Goal: Information Seeking & Learning: Learn about a topic

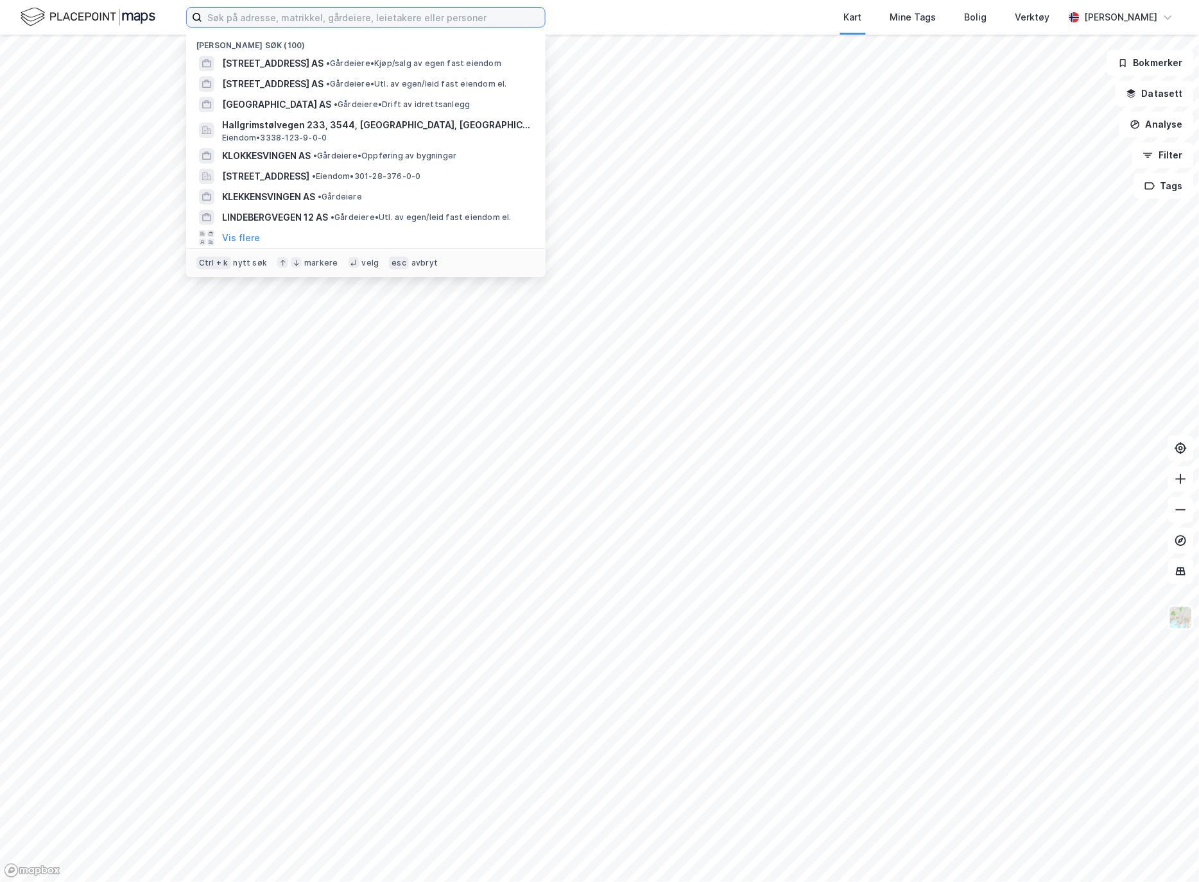
click at [348, 13] on input at bounding box center [373, 17] width 343 height 19
type input "sørhaugen invest as"
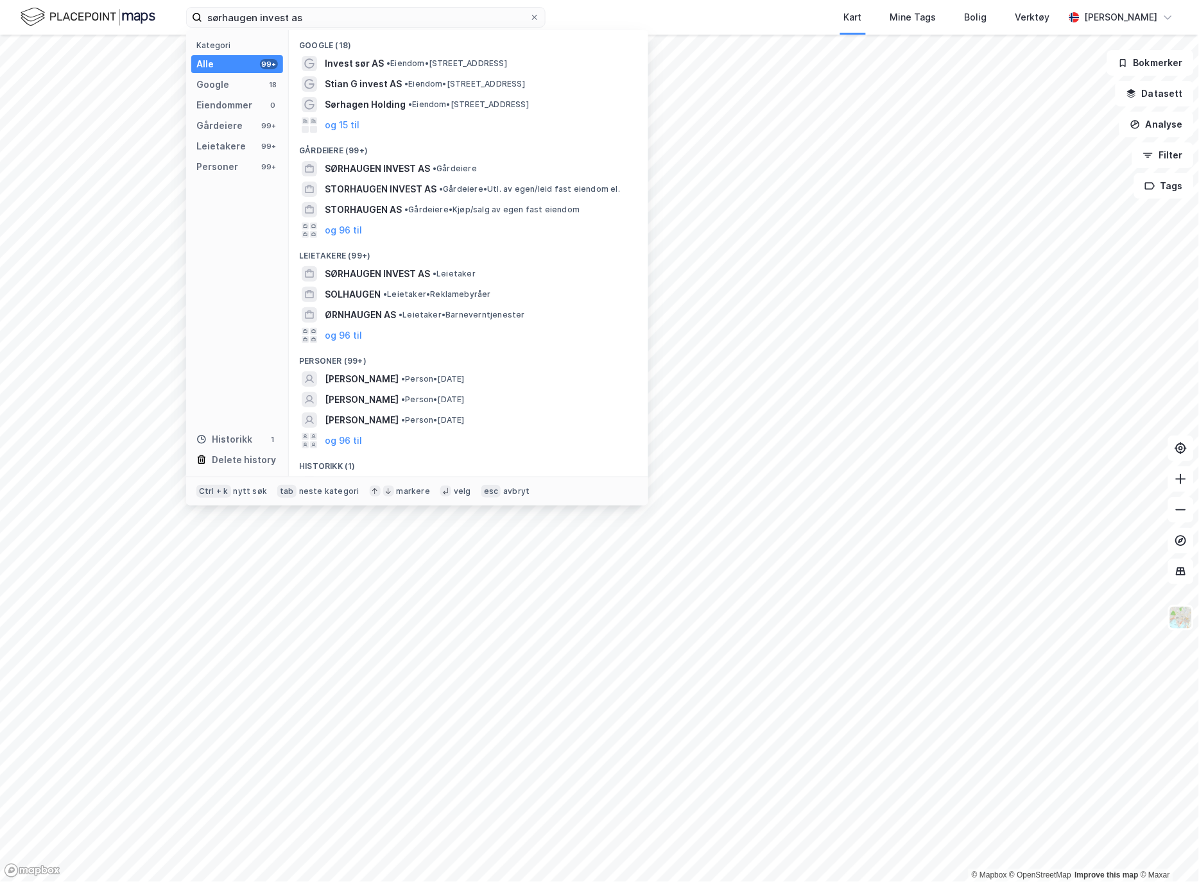
click at [388, 171] on span "SØRHAUGEN INVEST AS" at bounding box center [377, 168] width 105 height 15
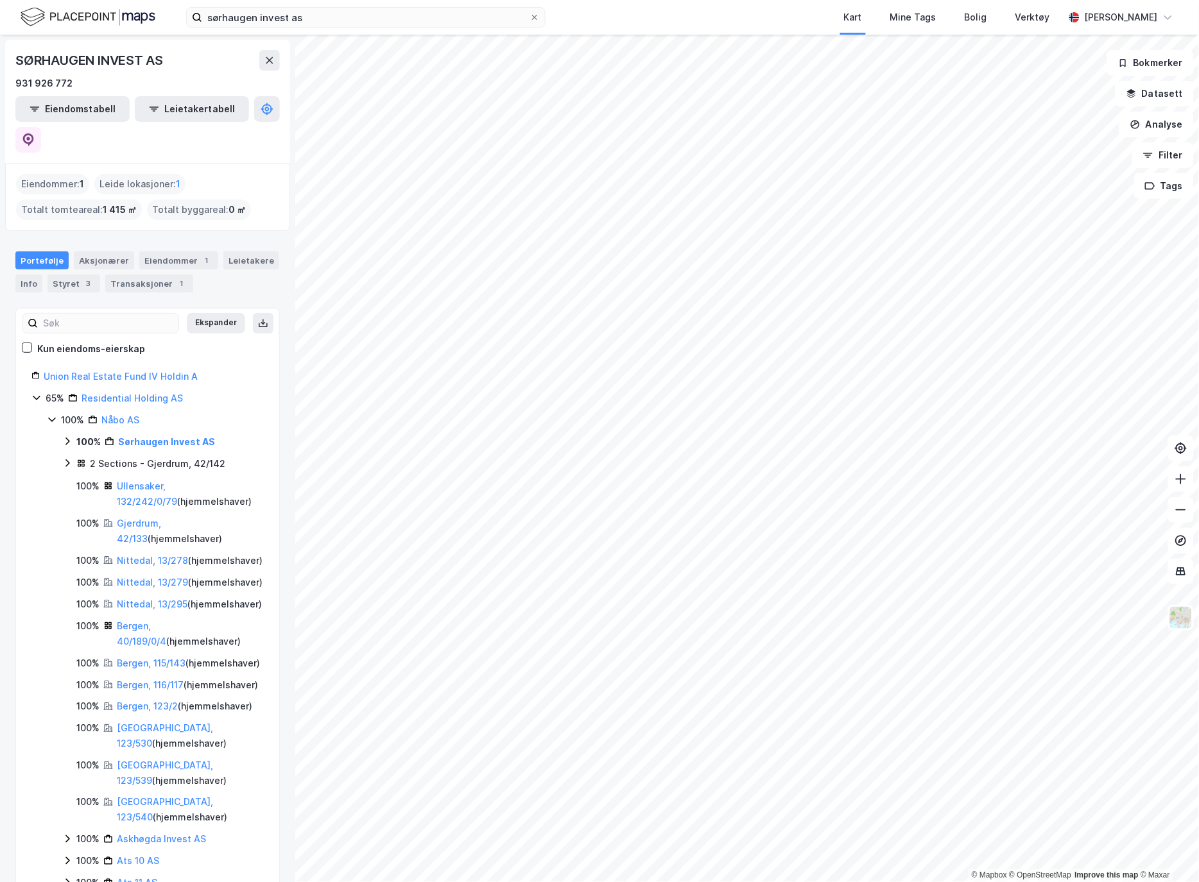
click at [65, 436] on icon at bounding box center [67, 441] width 10 height 10
